Goal: Task Accomplishment & Management: Manage account settings

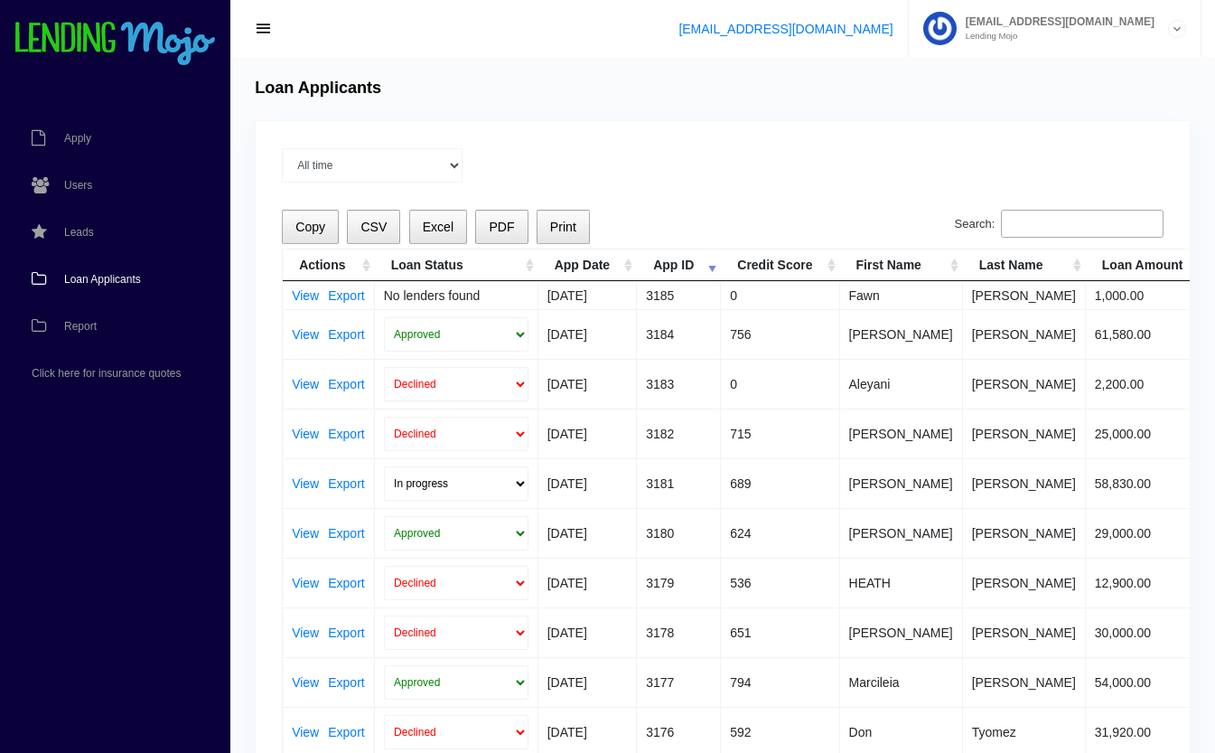
drag, startPoint x: 0, startPoint y: 0, endPoint x: 108, endPoint y: 277, distance: 297.5
click at [108, 277] on span "Loan Applicants" at bounding box center [102, 279] width 77 height 11
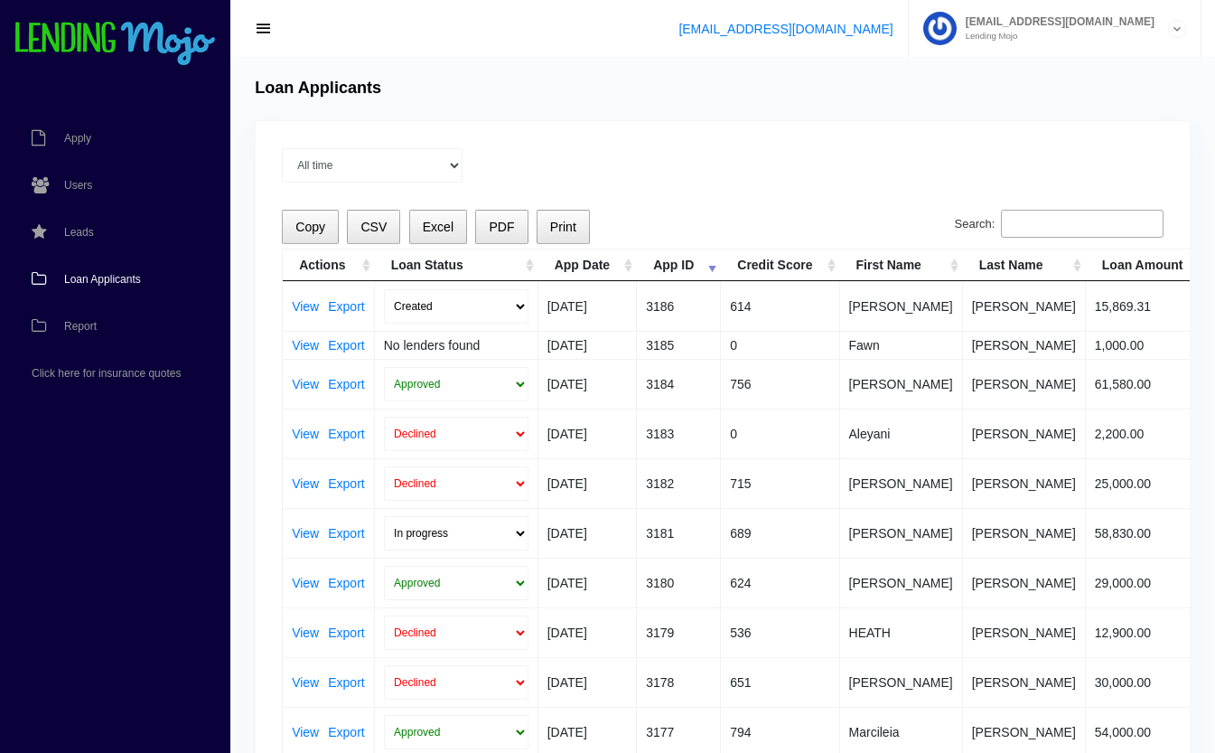
click at [304, 306] on link "View" at bounding box center [305, 306] width 27 height 13
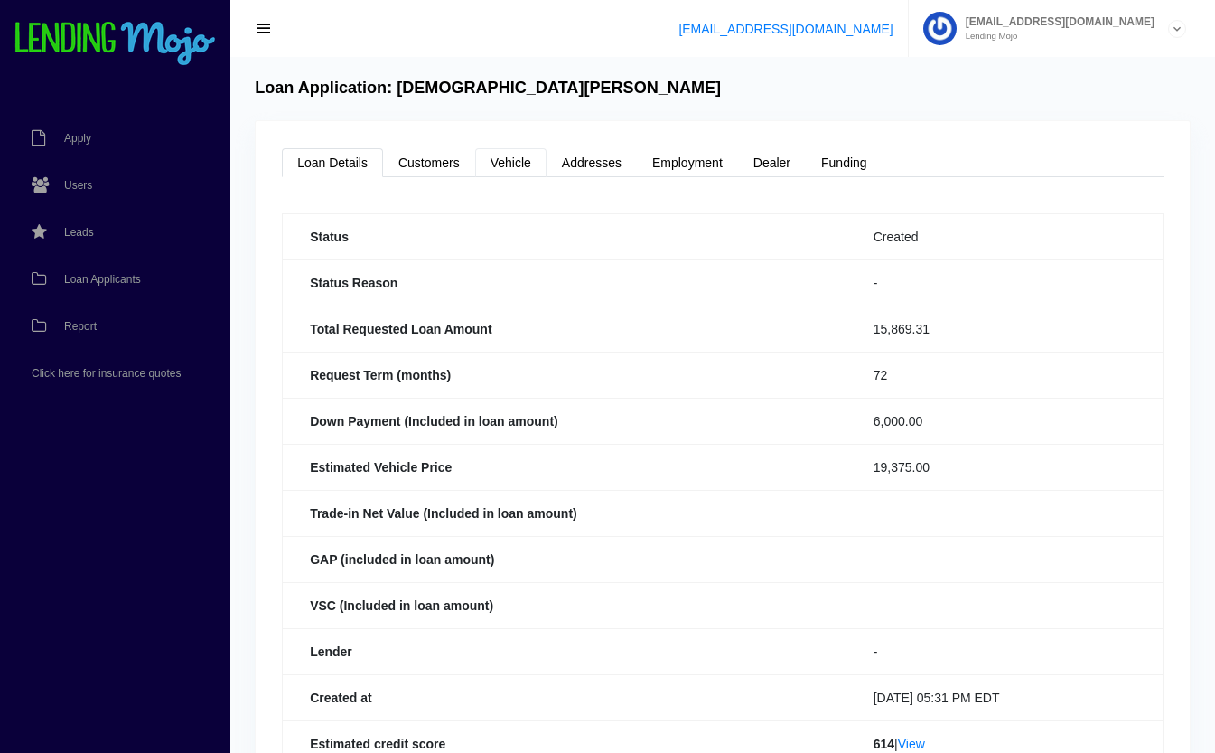
click at [521, 159] on link "Vehicle" at bounding box center [510, 162] width 71 height 29
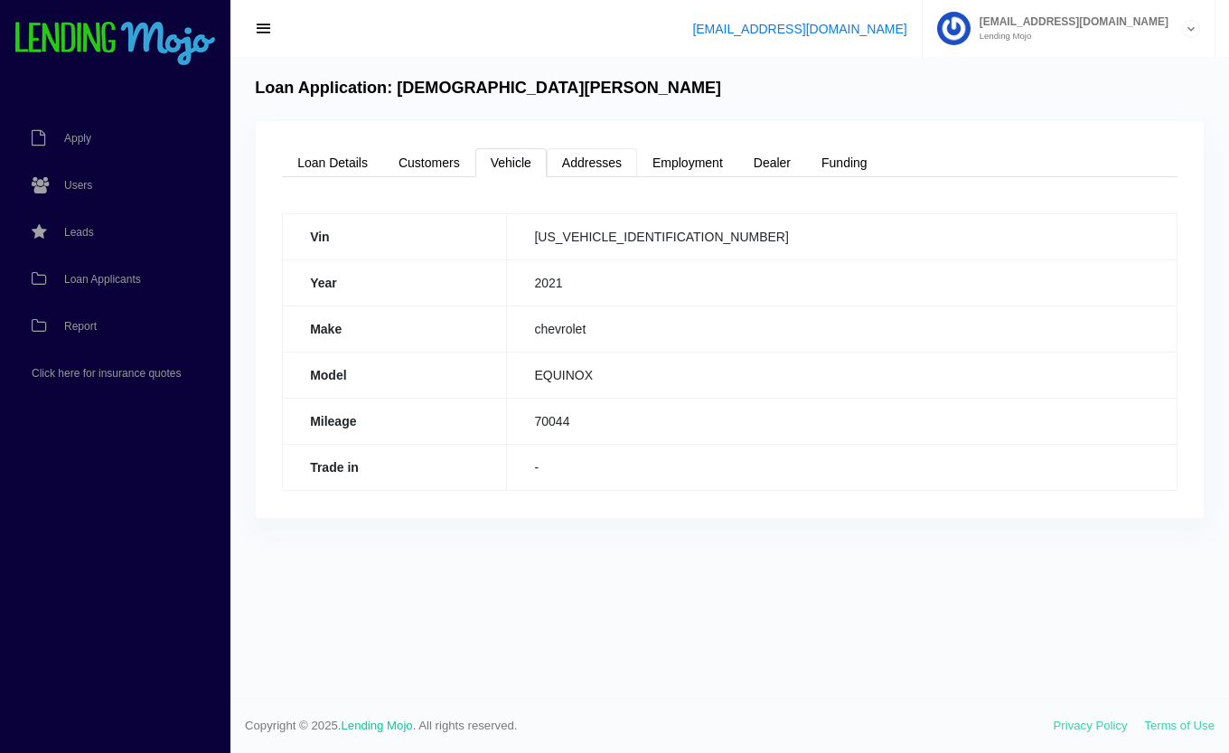
click at [613, 166] on link "Addresses" at bounding box center [592, 162] width 90 height 29
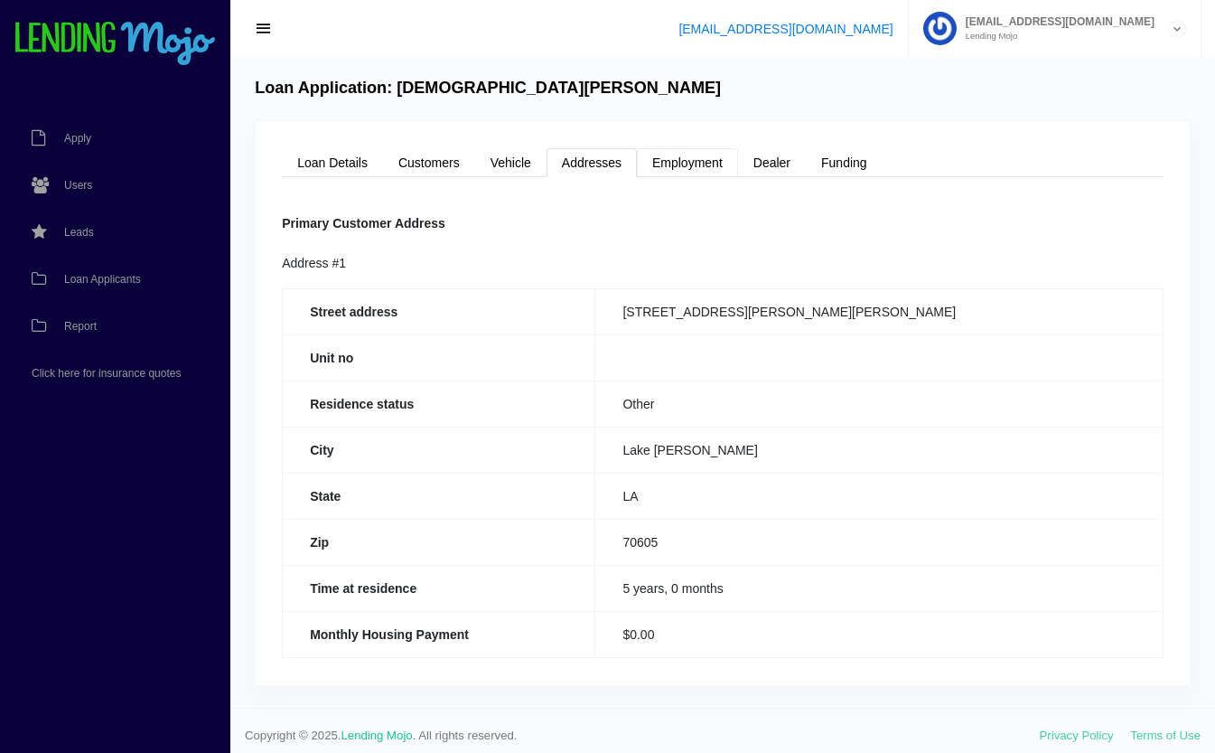
click at [706, 163] on link "Employment" at bounding box center [687, 162] width 101 height 29
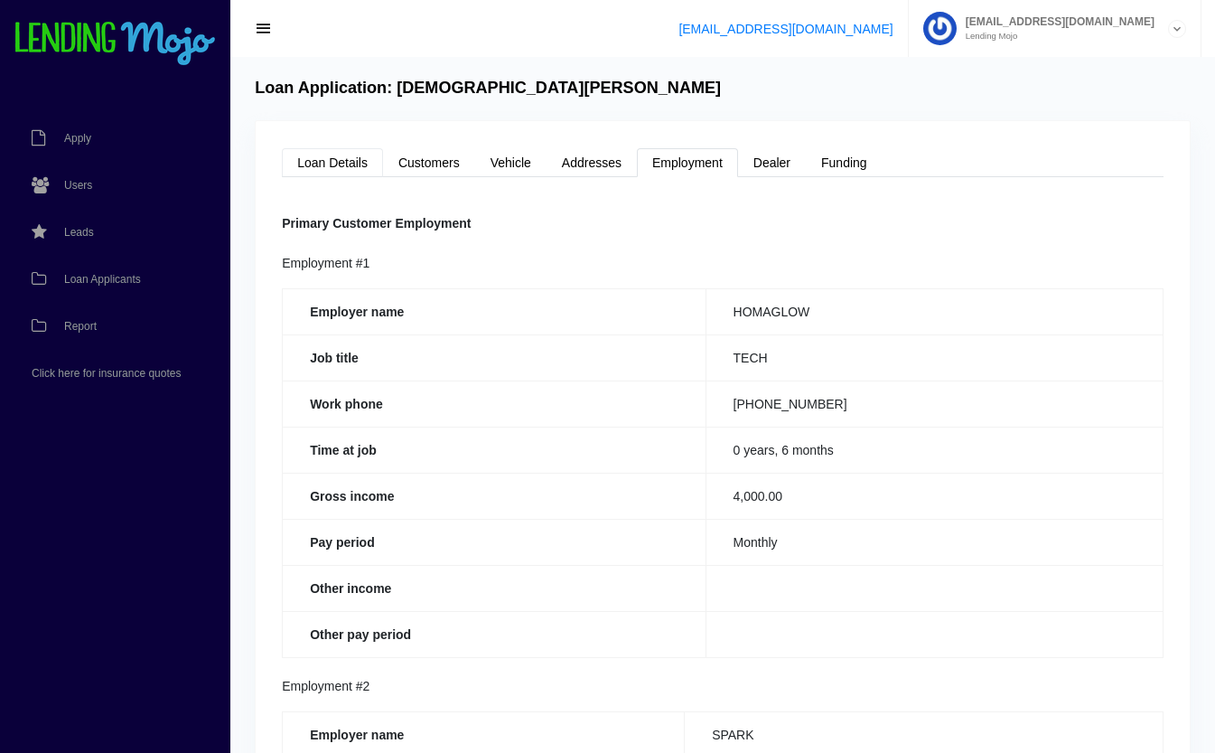
click at [359, 170] on link "Loan Details" at bounding box center [332, 162] width 101 height 29
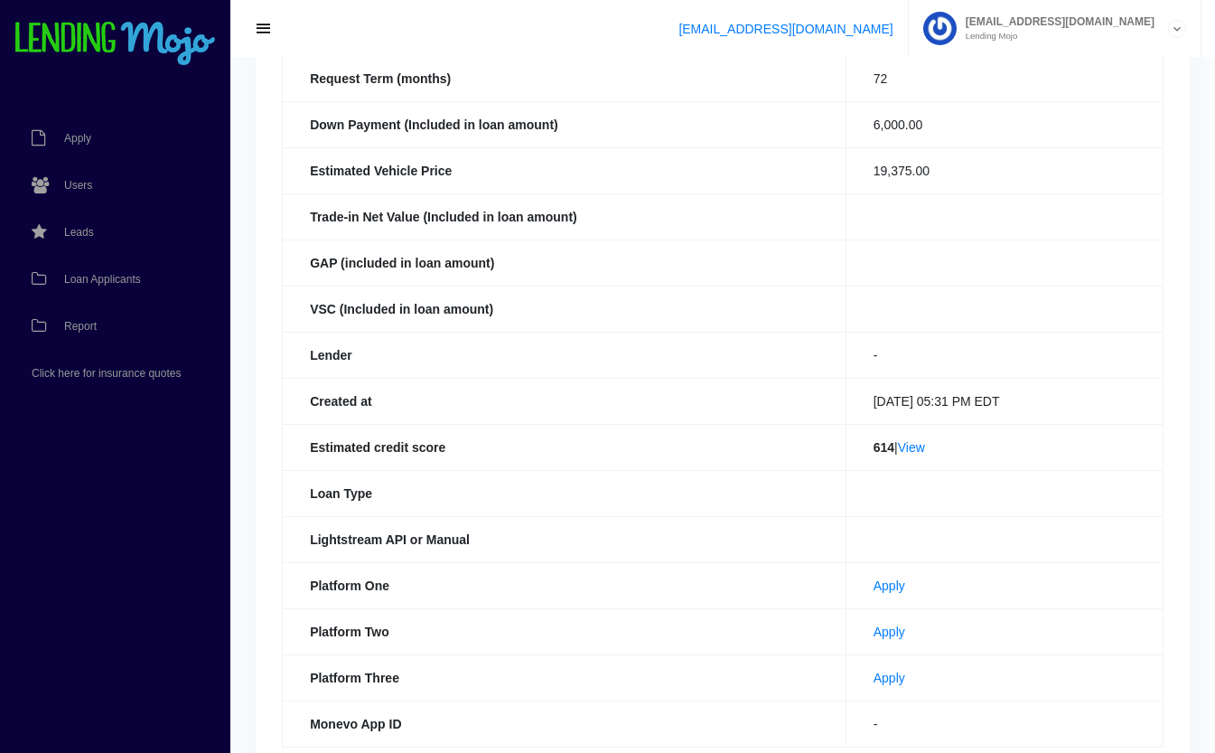
scroll to position [301, 0]
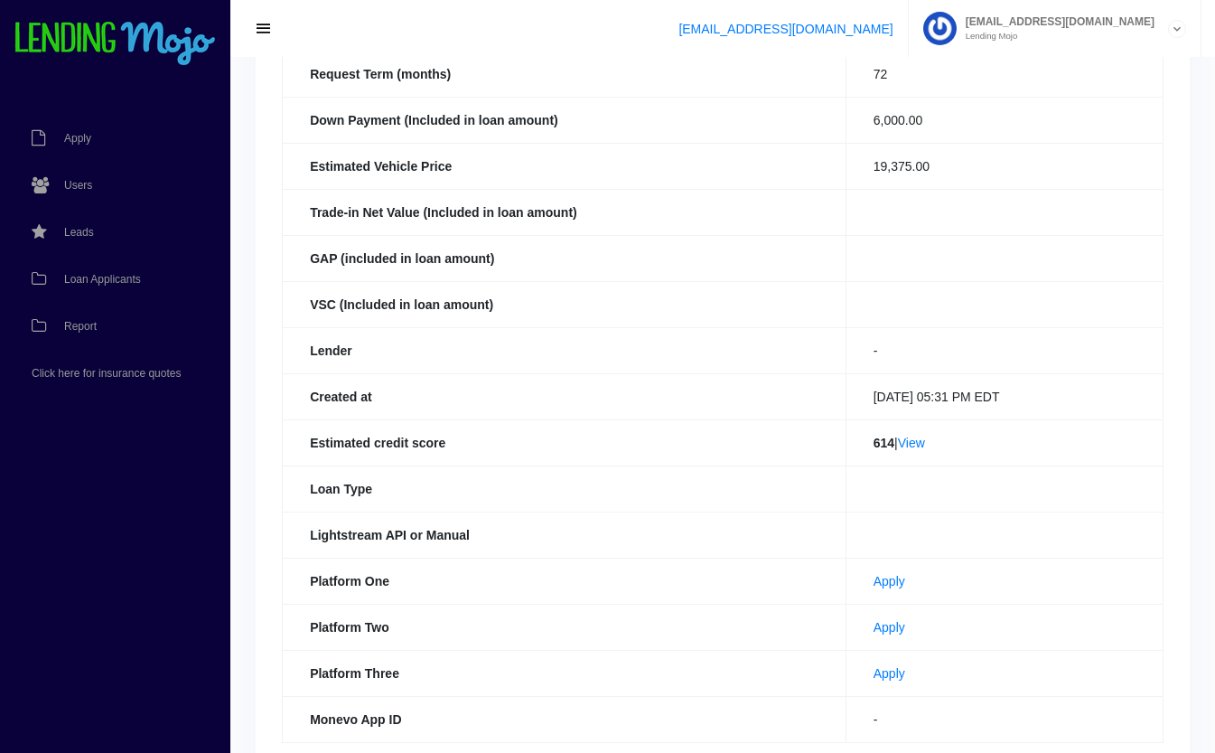
click at [920, 444] on link "View" at bounding box center [911, 442] width 27 height 14
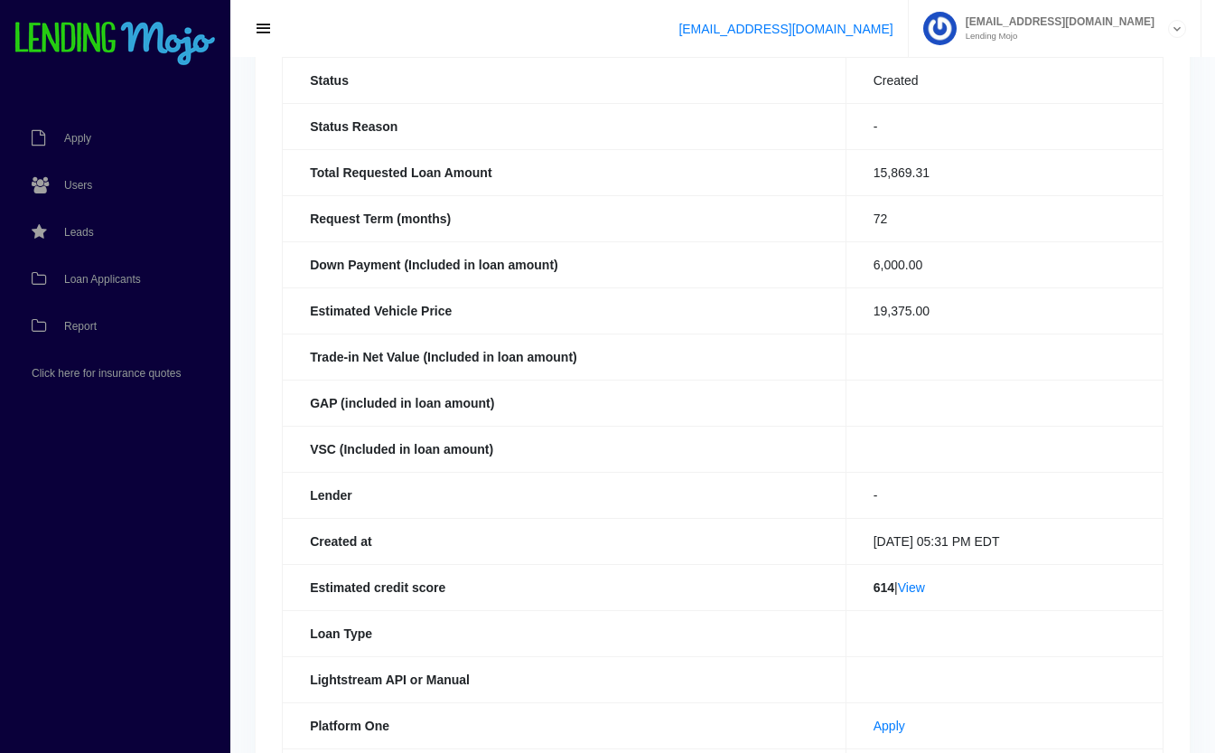
scroll to position [0, 0]
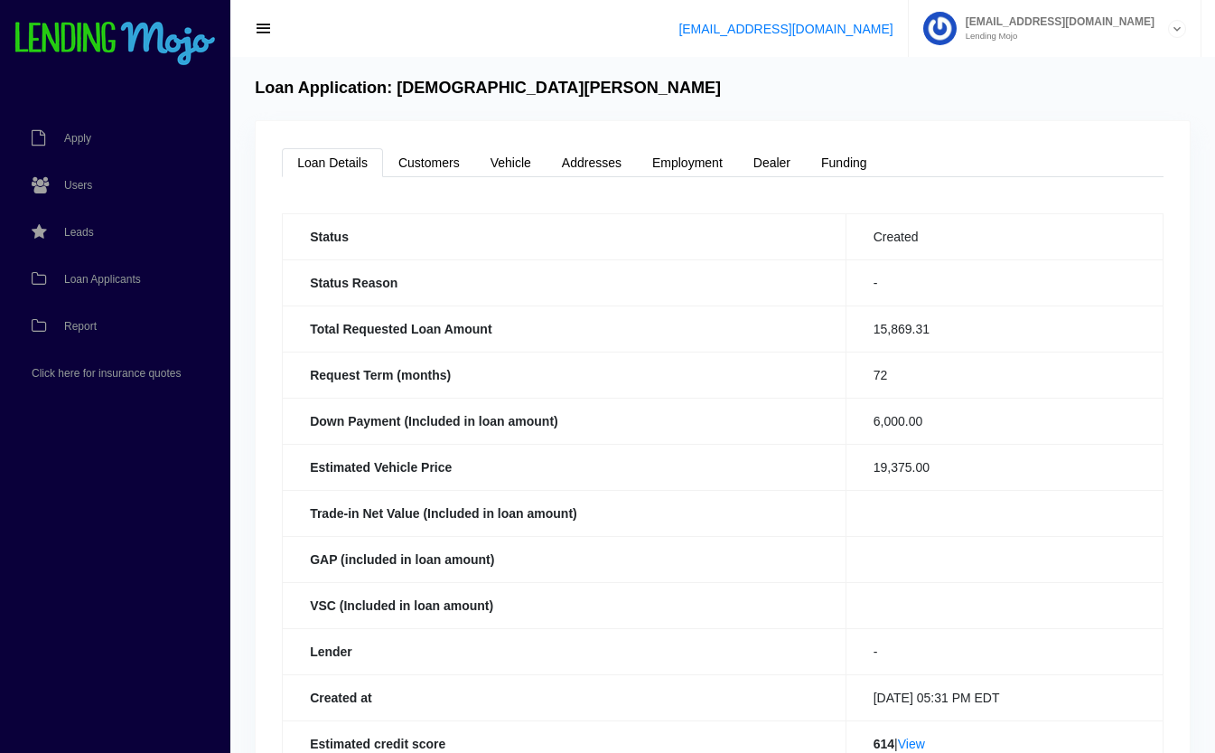
click at [497, 173] on link "Vehicle" at bounding box center [510, 162] width 71 height 29
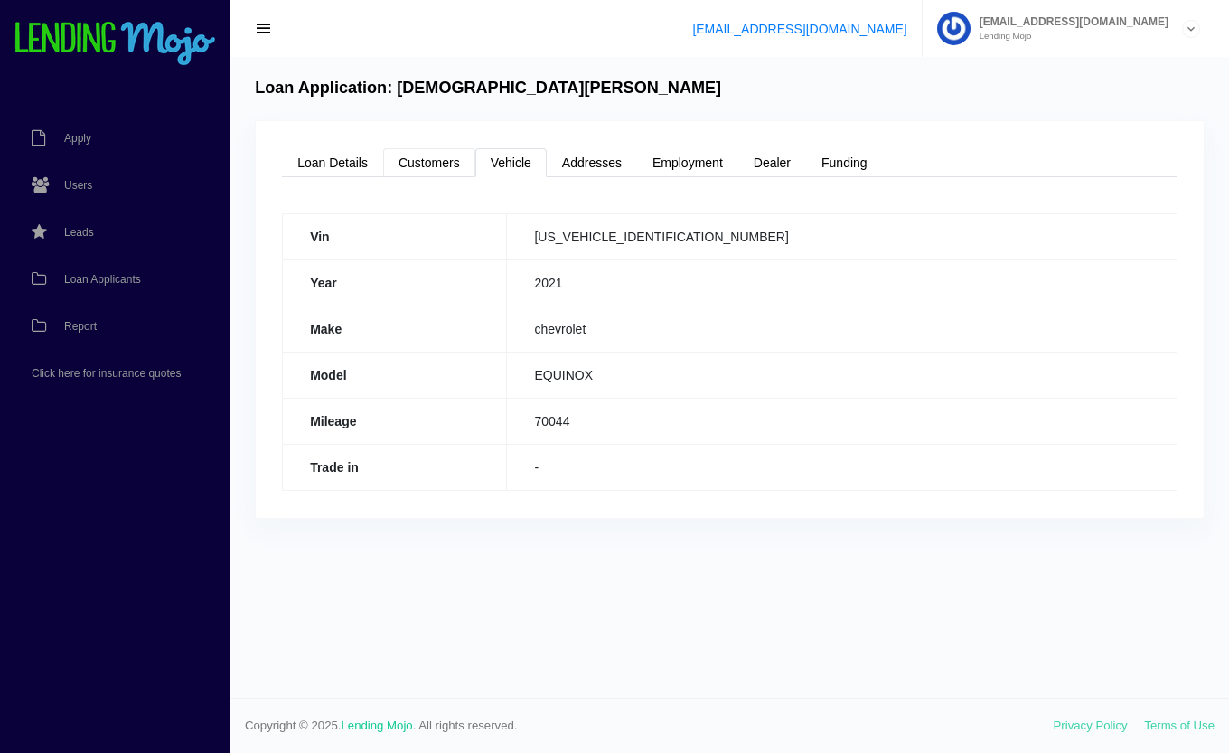
click at [446, 155] on link "Customers" at bounding box center [429, 162] width 92 height 29
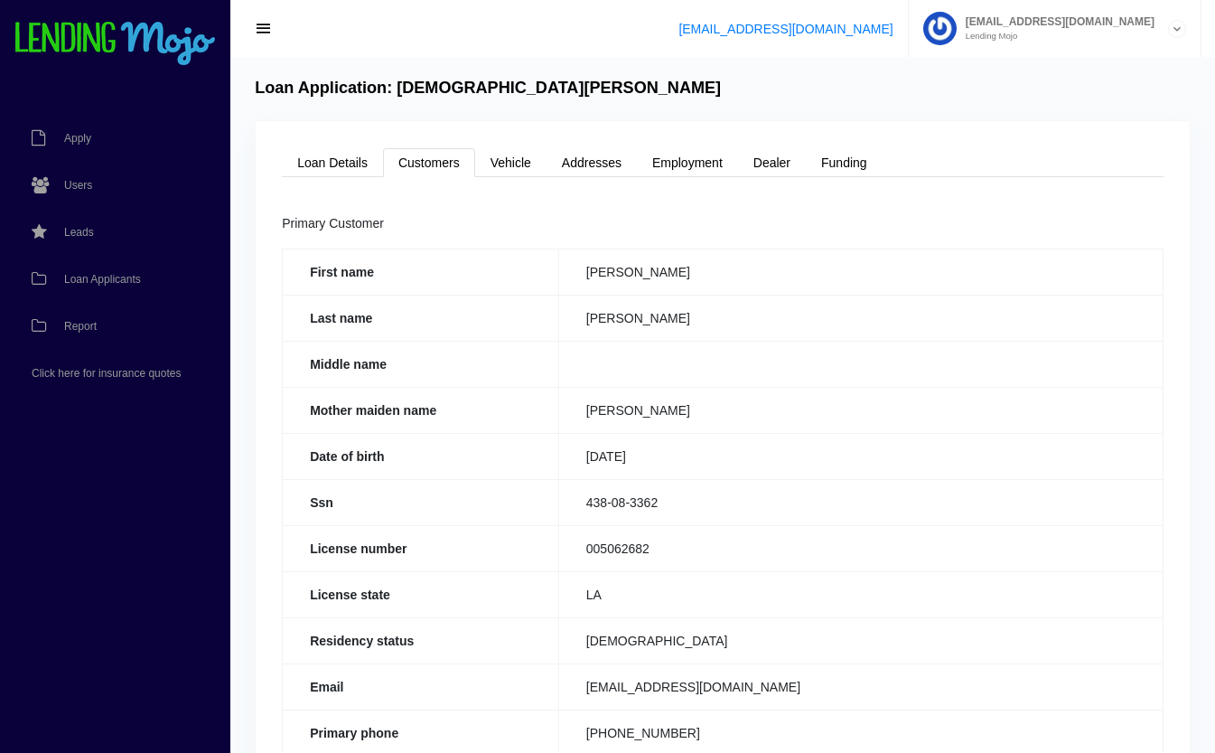
click at [80, 276] on span "Loan Applicants" at bounding box center [102, 279] width 77 height 11
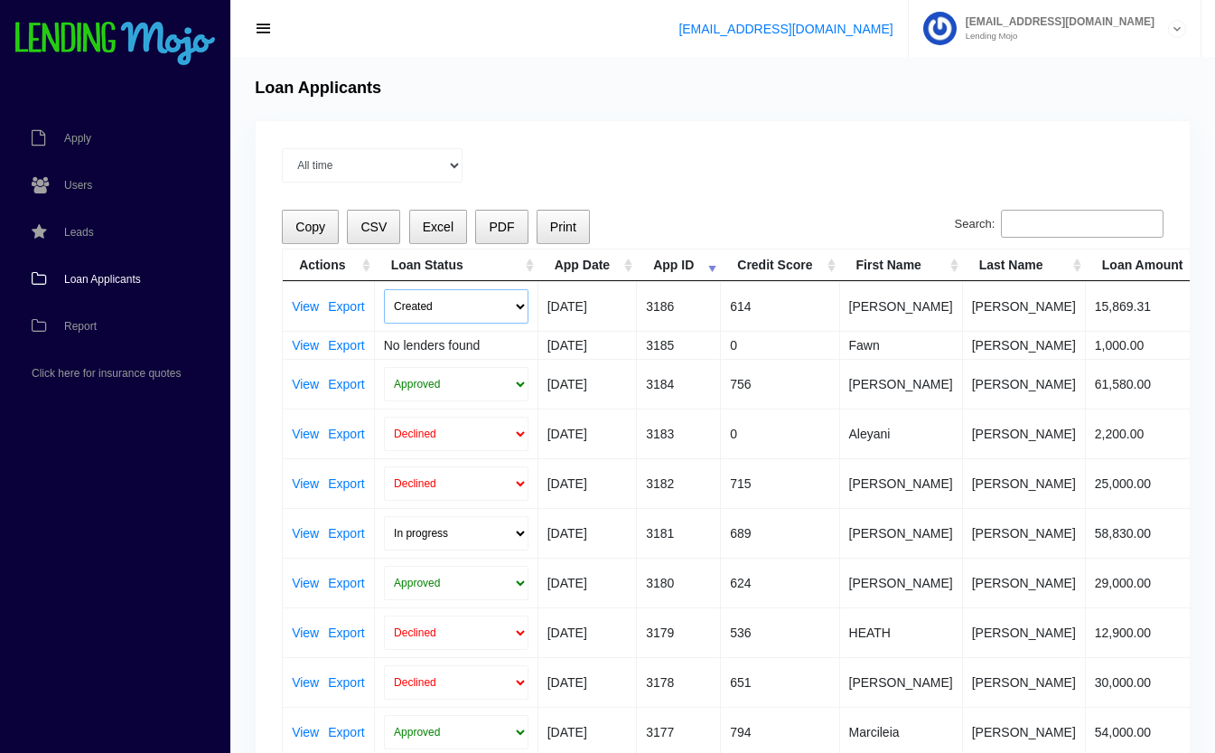
click at [427, 295] on select "Created Submitted" at bounding box center [456, 306] width 145 height 34
select select "submitted"
click at [384, 289] on select "Created Submitted" at bounding box center [456, 306] width 145 height 34
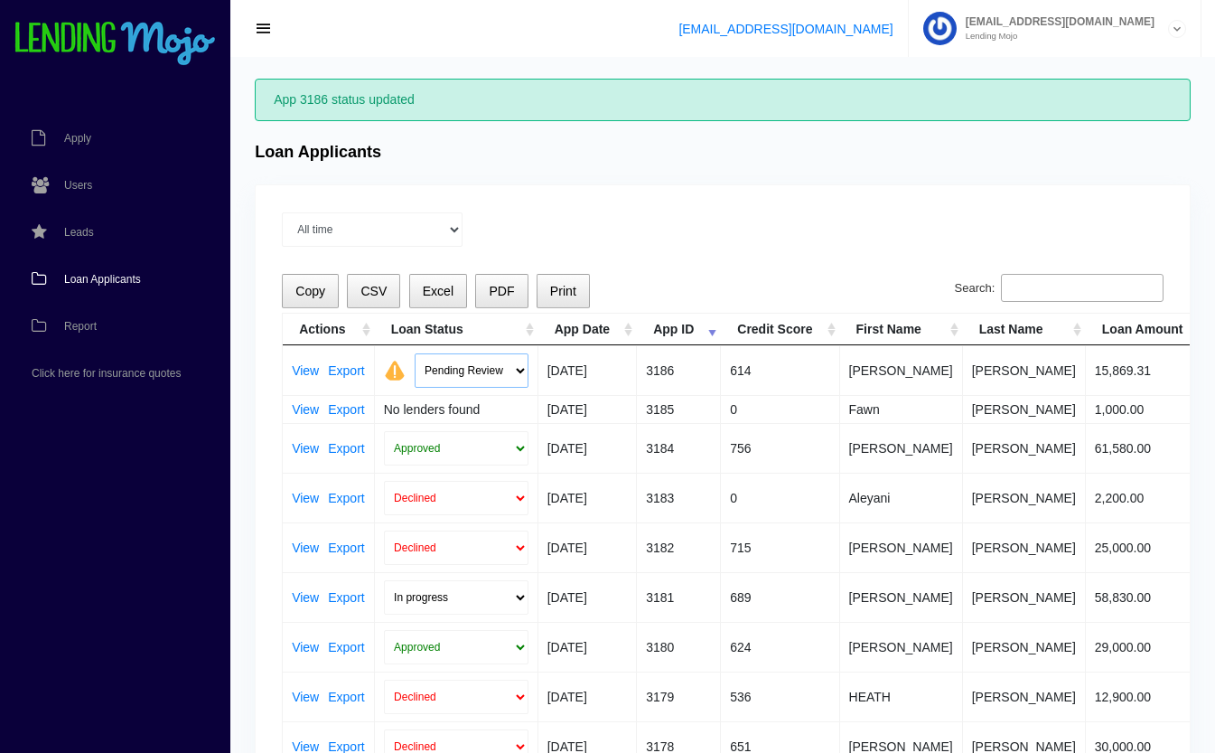
click at [480, 364] on select "Pending Review Approve Decline Unqualified" at bounding box center [472, 370] width 114 height 34
select select "declined"
click at [415, 353] on select "Pending Review Approve Decline Unqualified" at bounding box center [472, 370] width 114 height 34
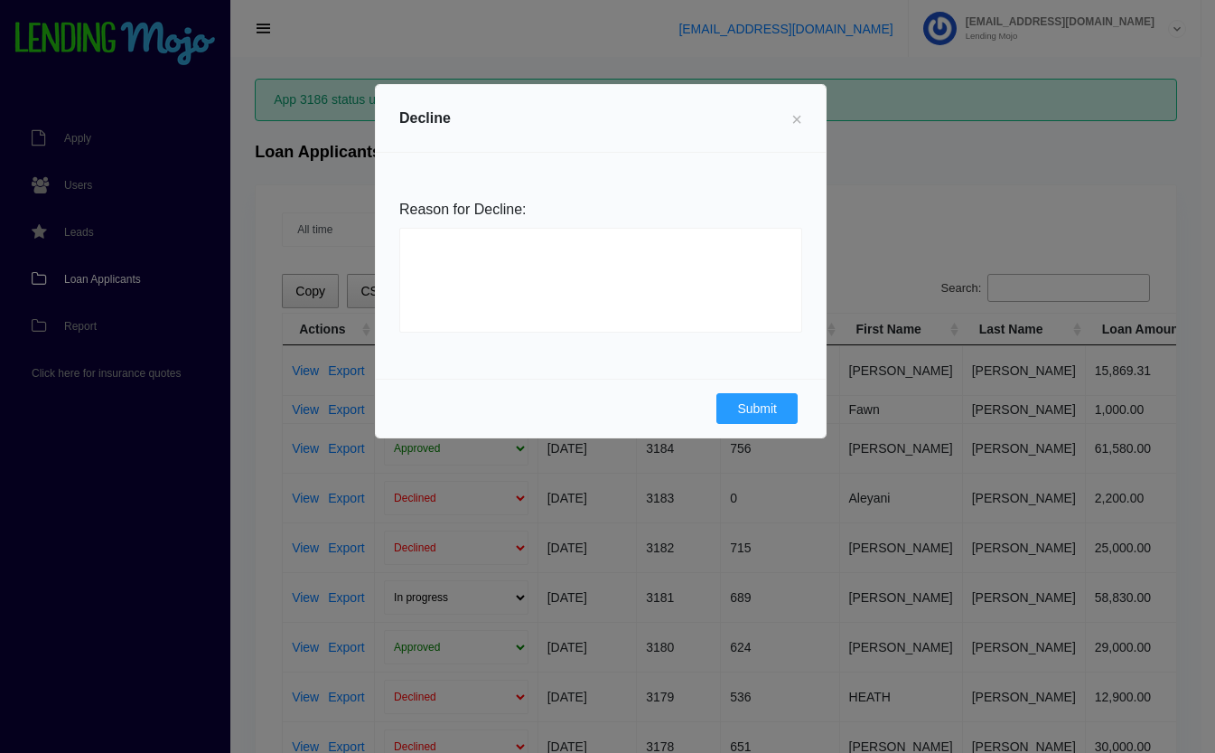
click at [747, 408] on button "Submit" at bounding box center [756, 408] width 81 height 31
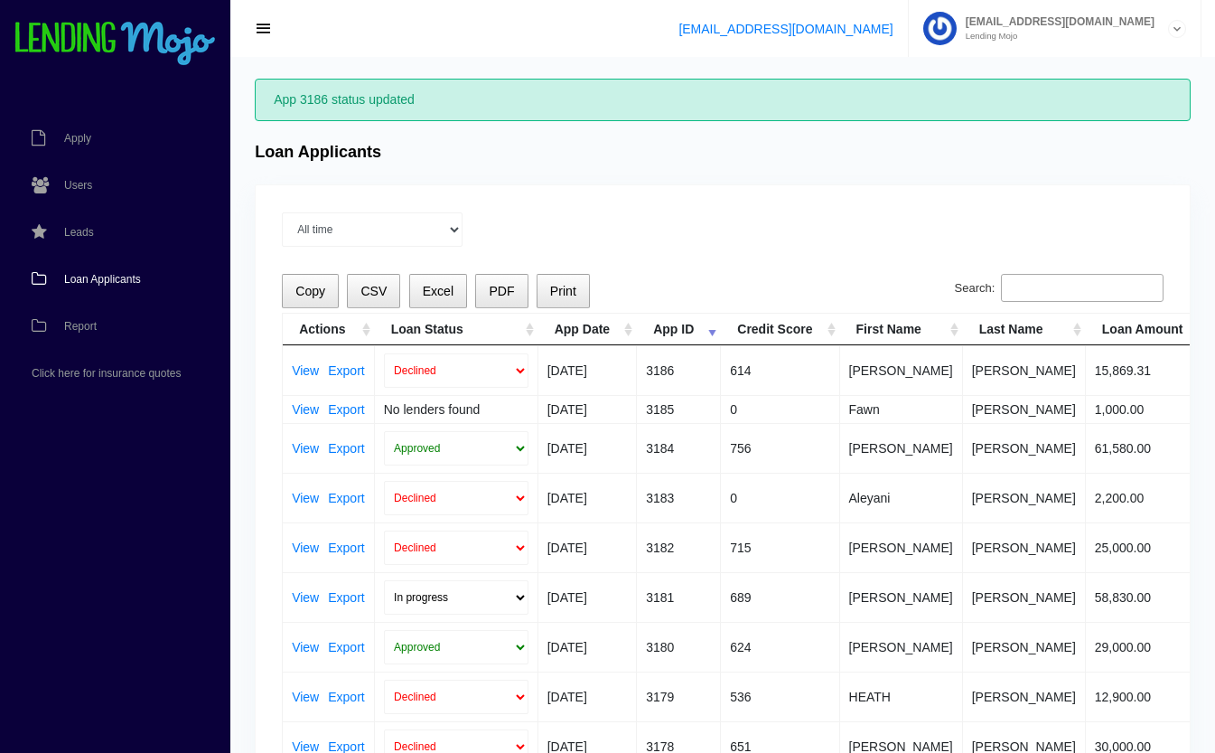
click at [304, 367] on link "View" at bounding box center [305, 370] width 27 height 13
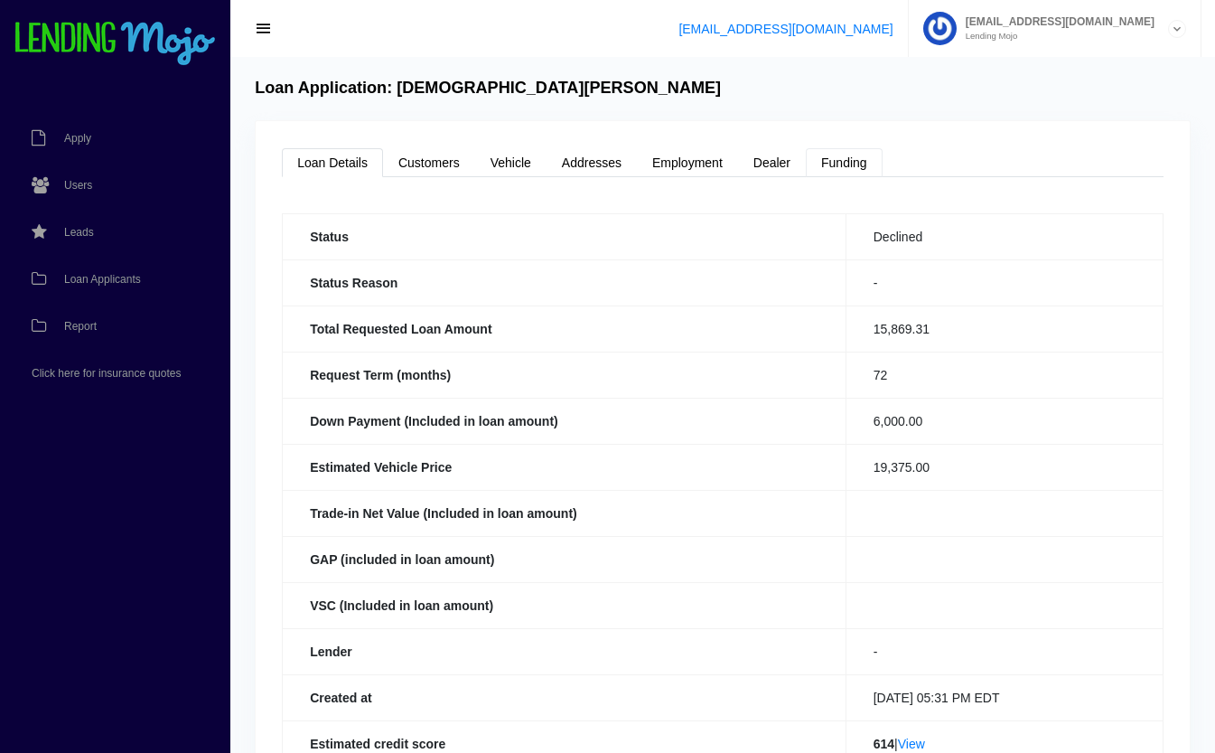
click at [865, 167] on link "Funding" at bounding box center [844, 162] width 77 height 29
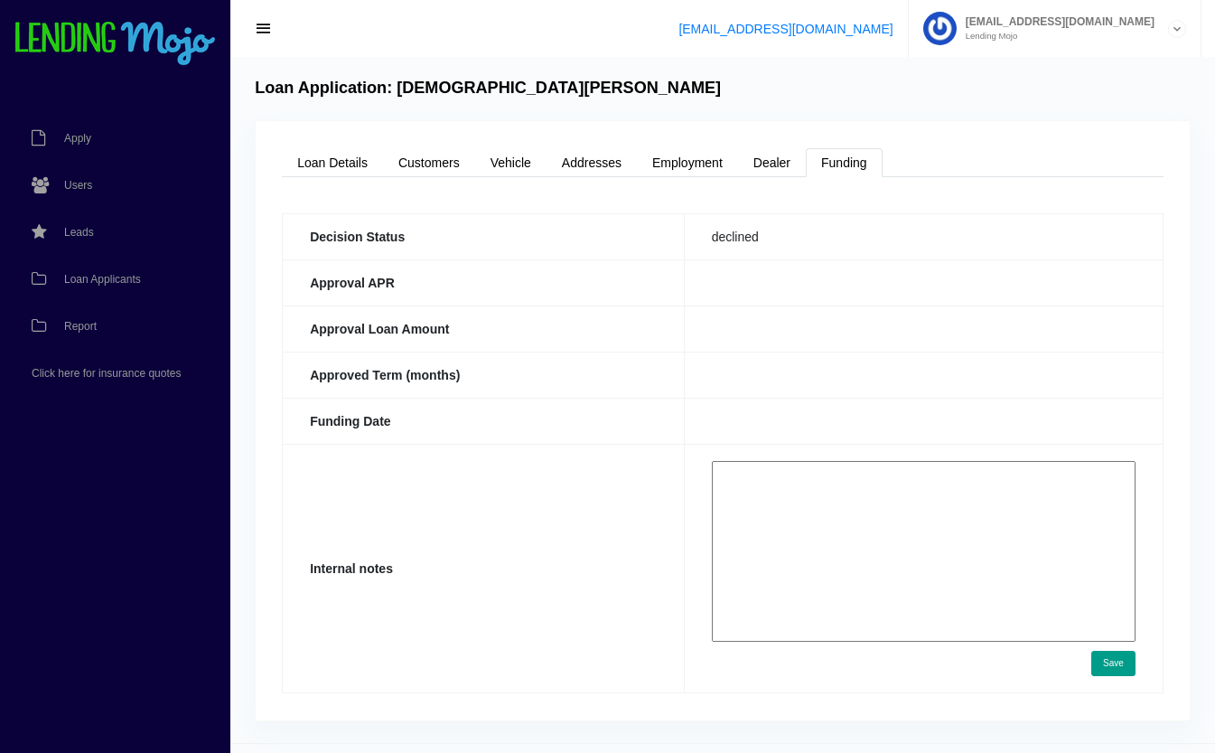
click at [881, 538] on textarea at bounding box center [924, 551] width 424 height 181
type textarea "no credit history"
click at [1114, 665] on button "Save" at bounding box center [1113, 662] width 44 height 25
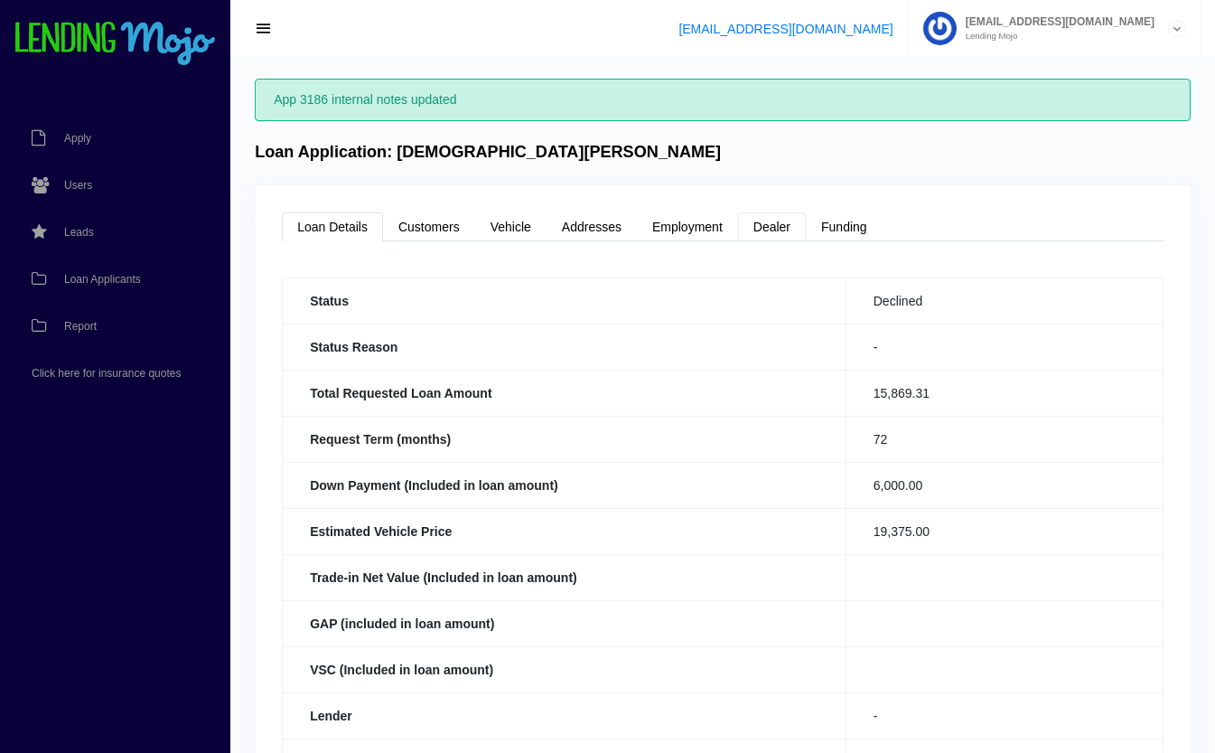
click at [771, 217] on link "Dealer" at bounding box center [772, 226] width 68 height 29
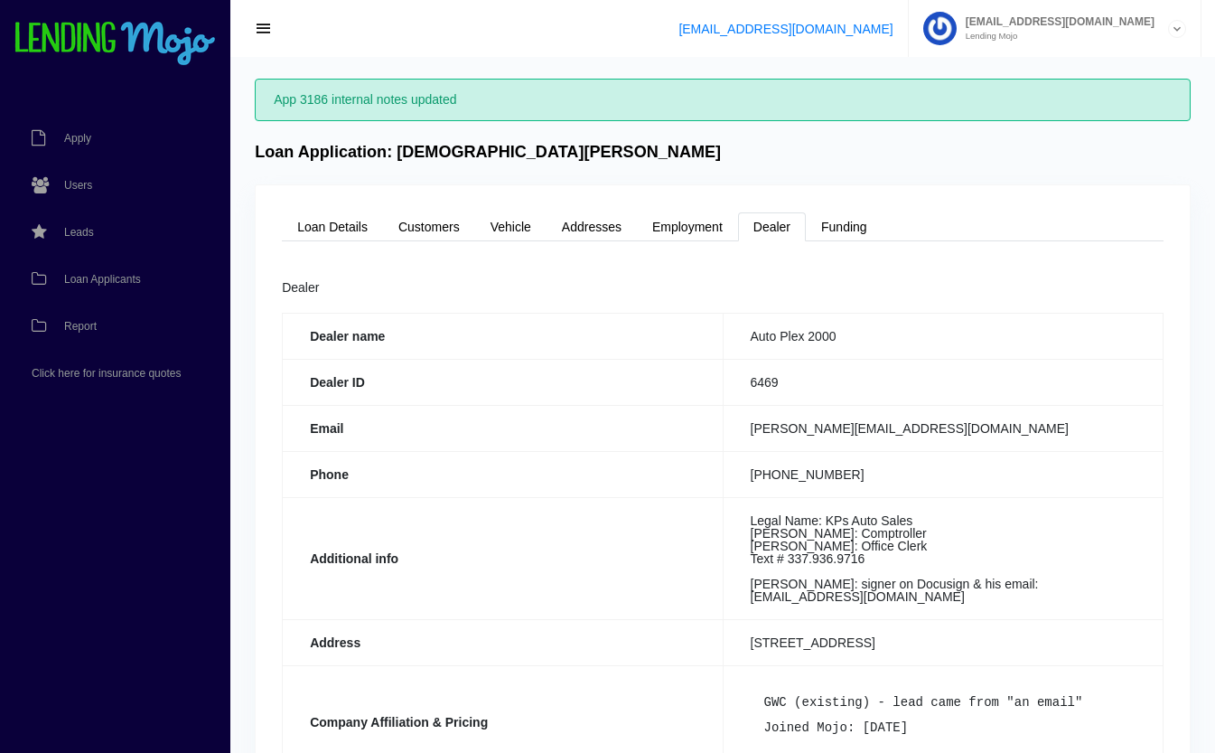
click at [79, 288] on link "Loan Applicants" at bounding box center [106, 279] width 212 height 47
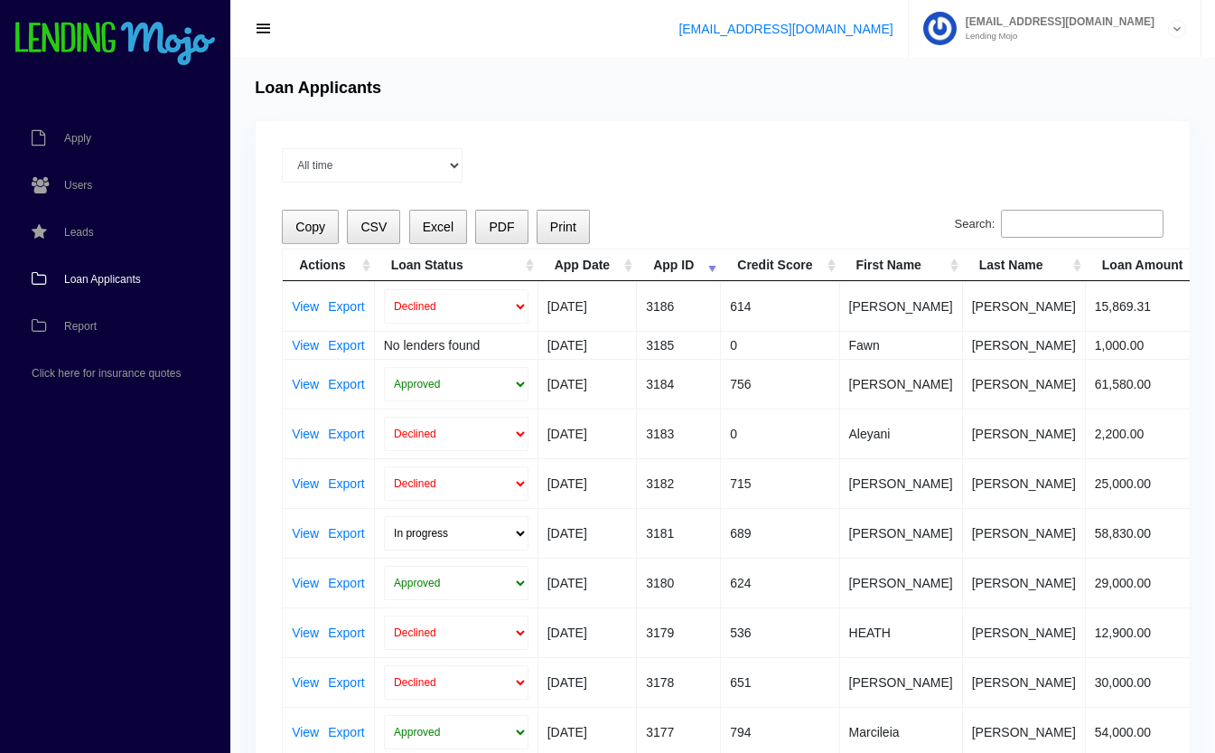
click at [1072, 220] on input "Search:" at bounding box center [1082, 224] width 163 height 29
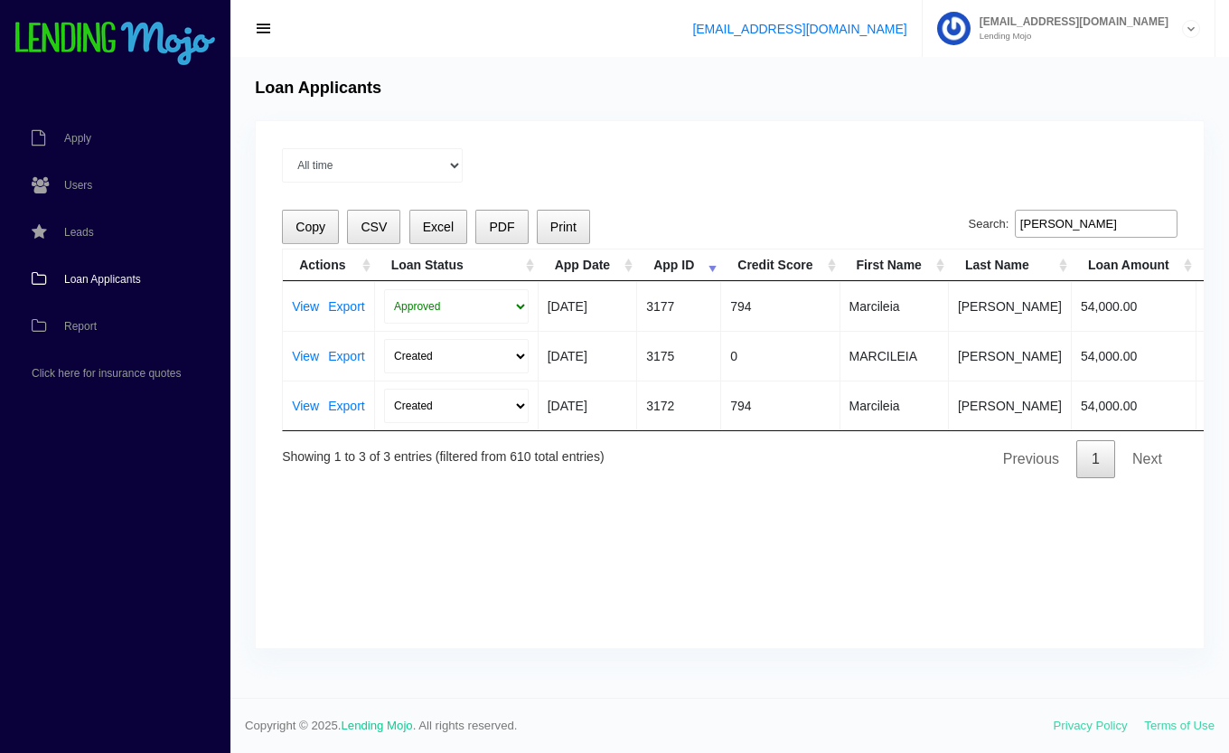
type input "marci"
click at [298, 303] on link "View" at bounding box center [305, 306] width 27 height 13
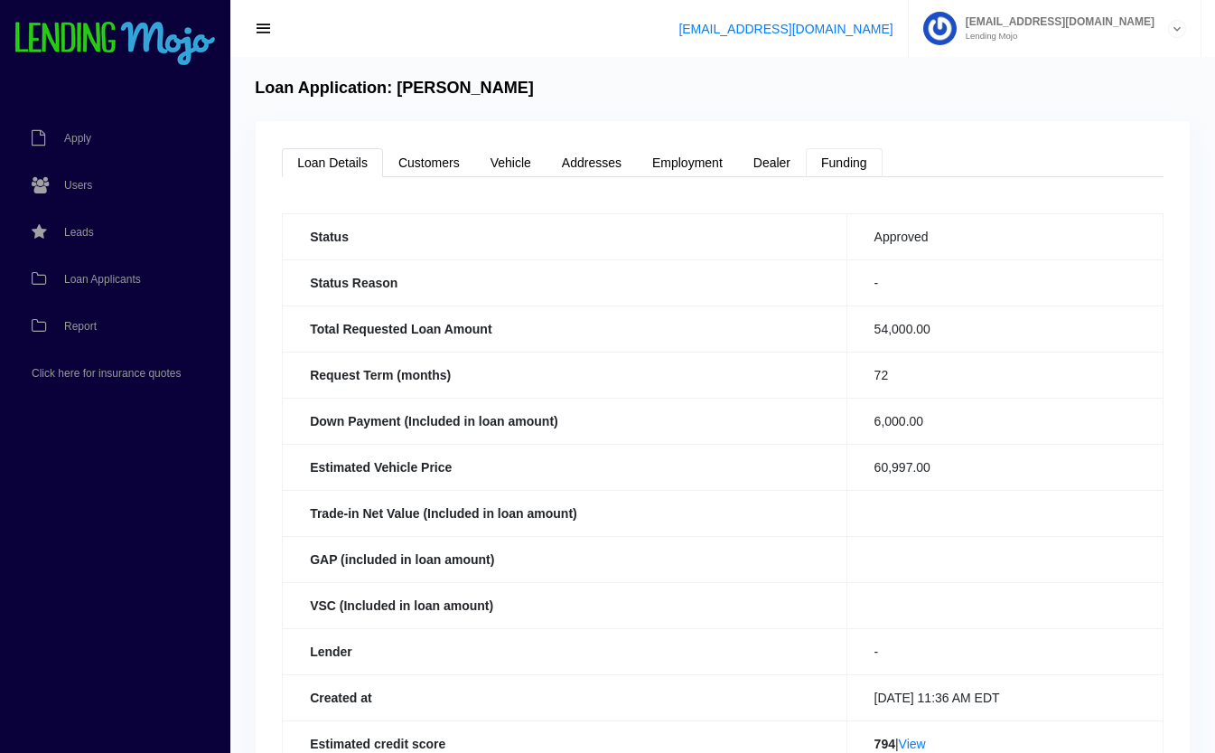
click at [863, 156] on link "Funding" at bounding box center [844, 162] width 77 height 29
